Goal: Task Accomplishment & Management: Manage account settings

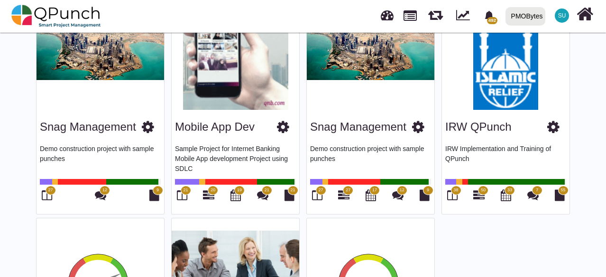
scroll to position [738, 0]
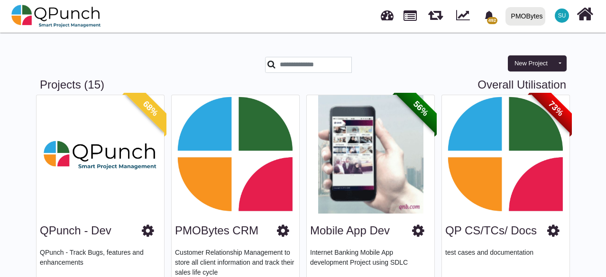
scroll to position [0, 0]
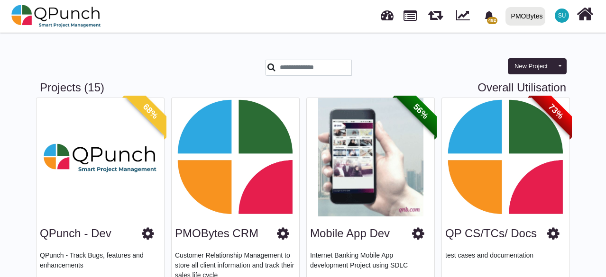
click at [559, 18] on span "SU" at bounding box center [562, 16] width 8 height 6
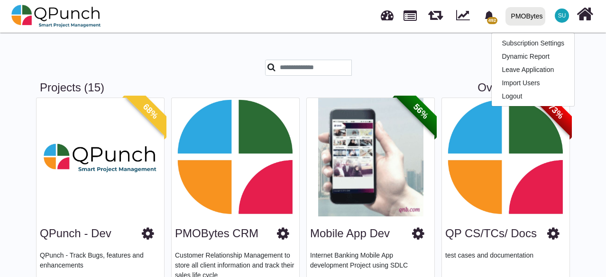
click at [449, 51] on div "New Project Toggle dropdown New Project Wiz New Program" at bounding box center [505, 60] width 135 height 41
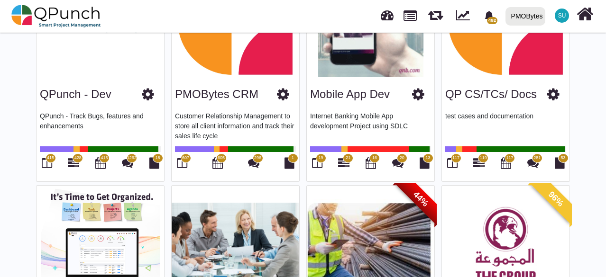
scroll to position [190, 0]
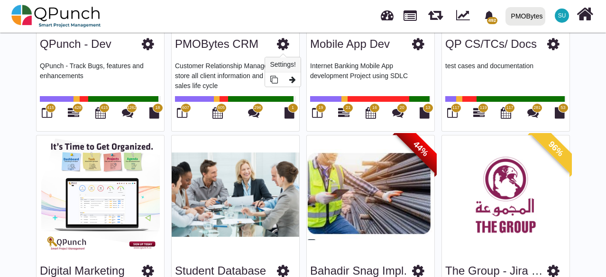
click at [286, 41] on icon at bounding box center [283, 44] width 12 height 14
